Goal: Information Seeking & Learning: Learn about a topic

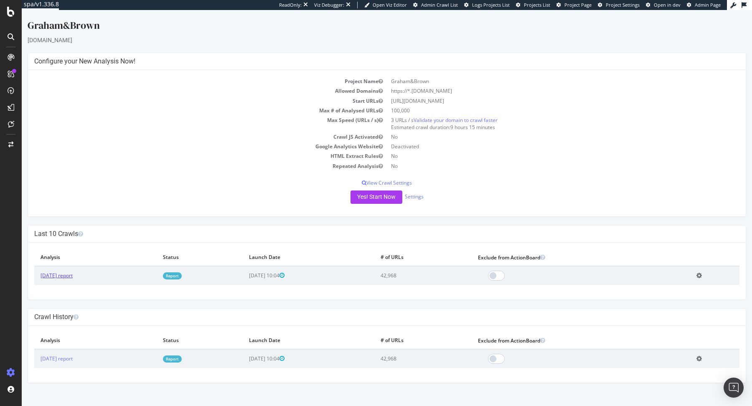
click at [73, 274] on link "[DATE] report" at bounding box center [57, 275] width 32 height 7
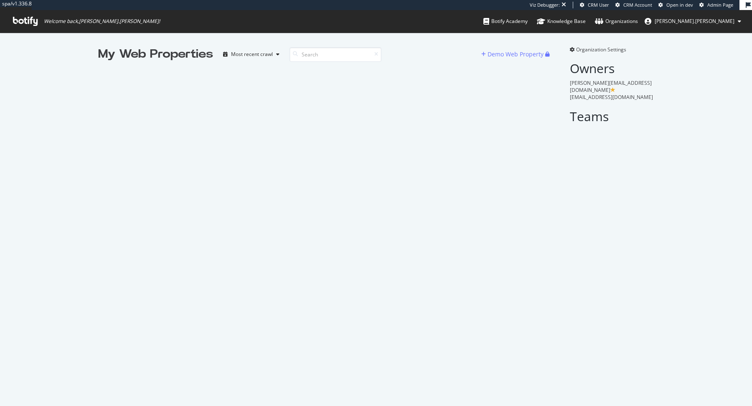
scroll to position [406, 752]
click at [345, 61] on input at bounding box center [336, 54] width 92 height 15
click at [377, 55] on icon at bounding box center [376, 54] width 4 height 5
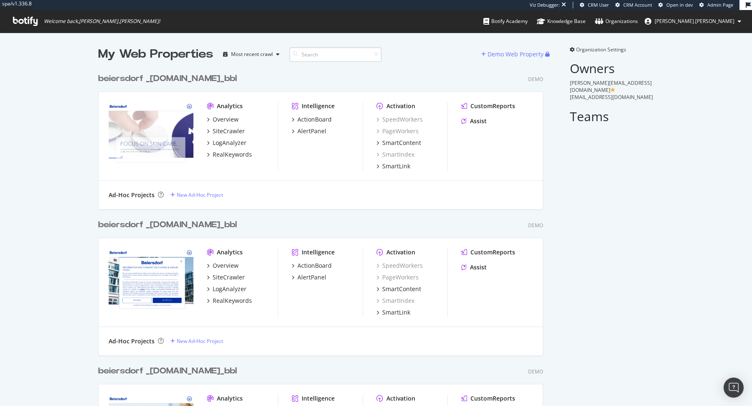
scroll to position [13397, 451]
click at [330, 54] on input at bounding box center [336, 54] width 92 height 15
type input "elgi"
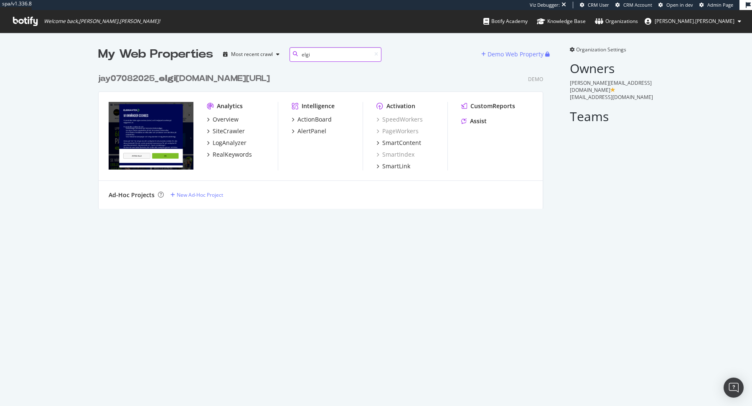
scroll to position [146, 451]
click at [183, 76] on div "jay07082025_ elgi ganten.se/_bbl" at bounding box center [184, 79] width 172 height 12
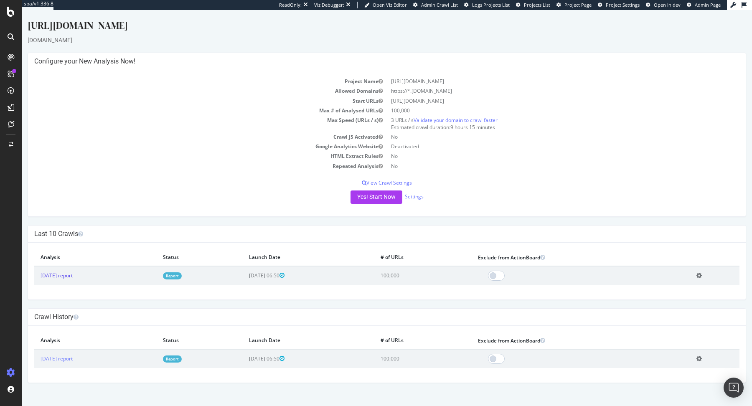
click at [73, 272] on link "2025 Aug. 7th report" at bounding box center [57, 275] width 32 height 7
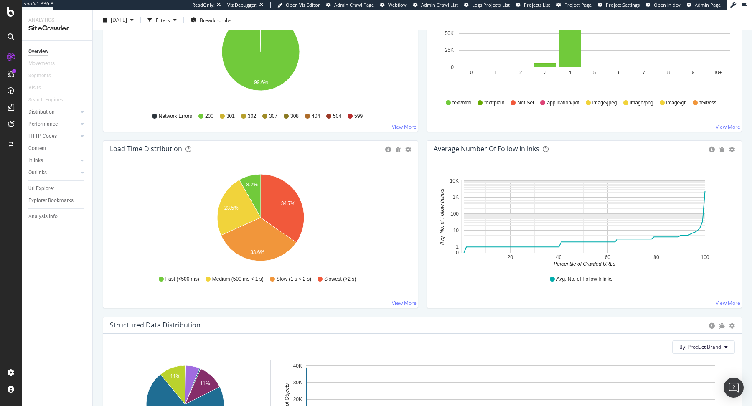
scroll to position [523, 0]
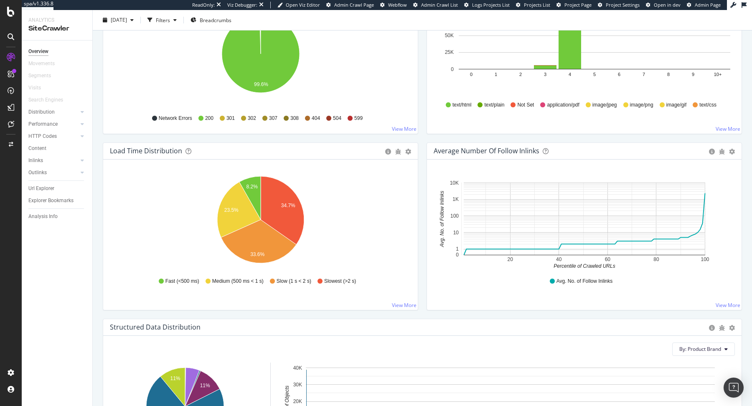
click at [425, 154] on div "Average Number of Follow Inlinks Chart (by Value) Table Export as CSV Add to Cu…" at bounding box center [584, 230] width 324 height 176
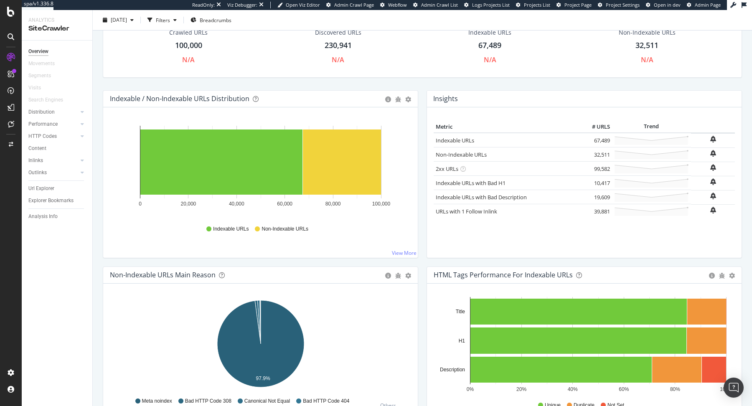
scroll to position [0, 0]
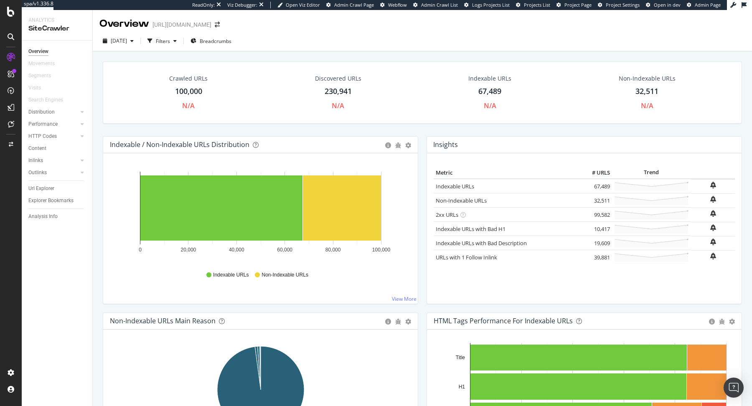
click at [427, 142] on div "Insights × Close Chart overview-insight-panel - API Requests List Area Type Req…" at bounding box center [584, 145] width 315 height 17
click at [423, 145] on div "Insights × Close Chart overview-insight-panel - API Requests List Area Type Req…" at bounding box center [584, 224] width 324 height 176
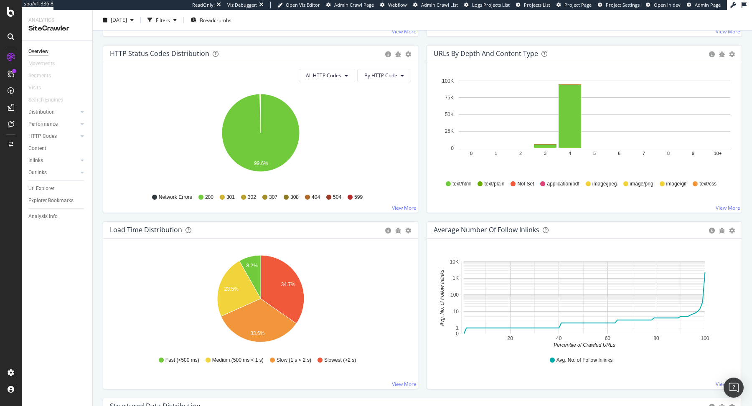
scroll to position [450, 0]
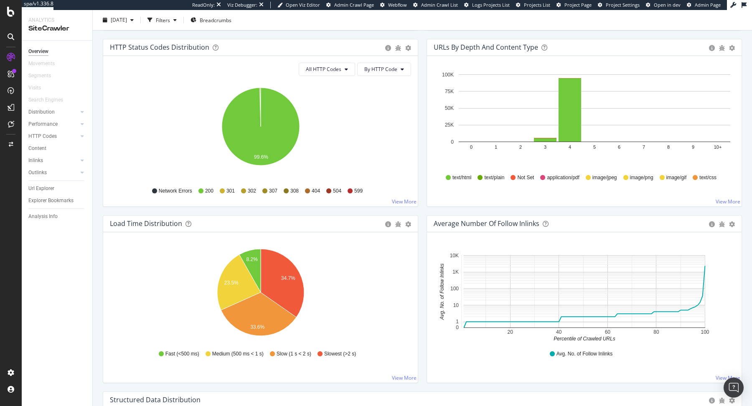
click at [423, 145] on div "URLs by Depth and Content Type Bar (by Value) Bar (by Percentage) Table Export …" at bounding box center [584, 127] width 324 height 176
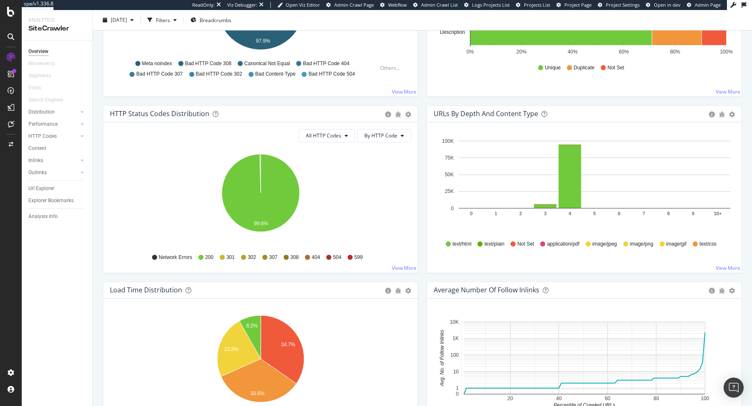
scroll to position [424, 0]
